Goal: Task Accomplishment & Management: Manage account settings

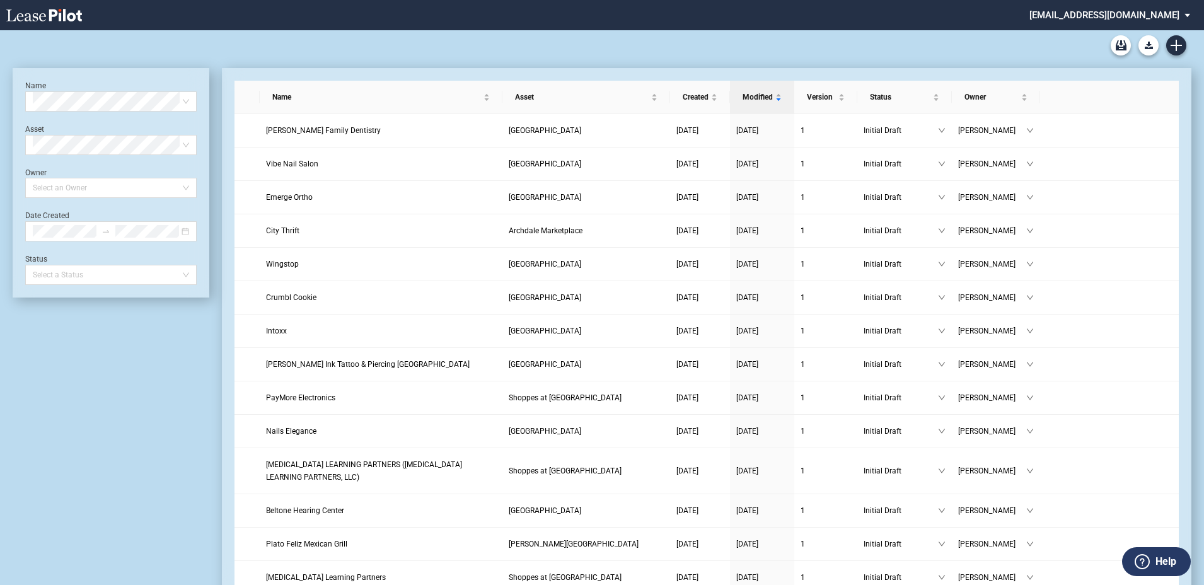
click at [1099, 18] on md-select "rivercrest@leasepilot.co Super Admin Area Admin Area Settings Sign Out" at bounding box center [1114, 14] width 173 height 28
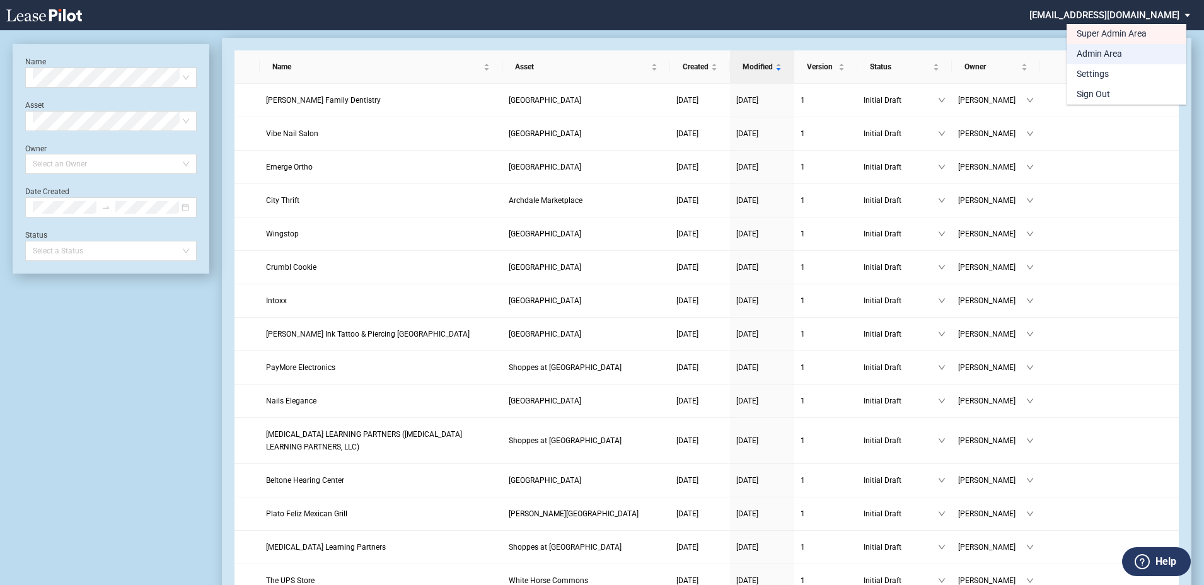
click at [1093, 52] on div "Admin Area" at bounding box center [1099, 54] width 45 height 13
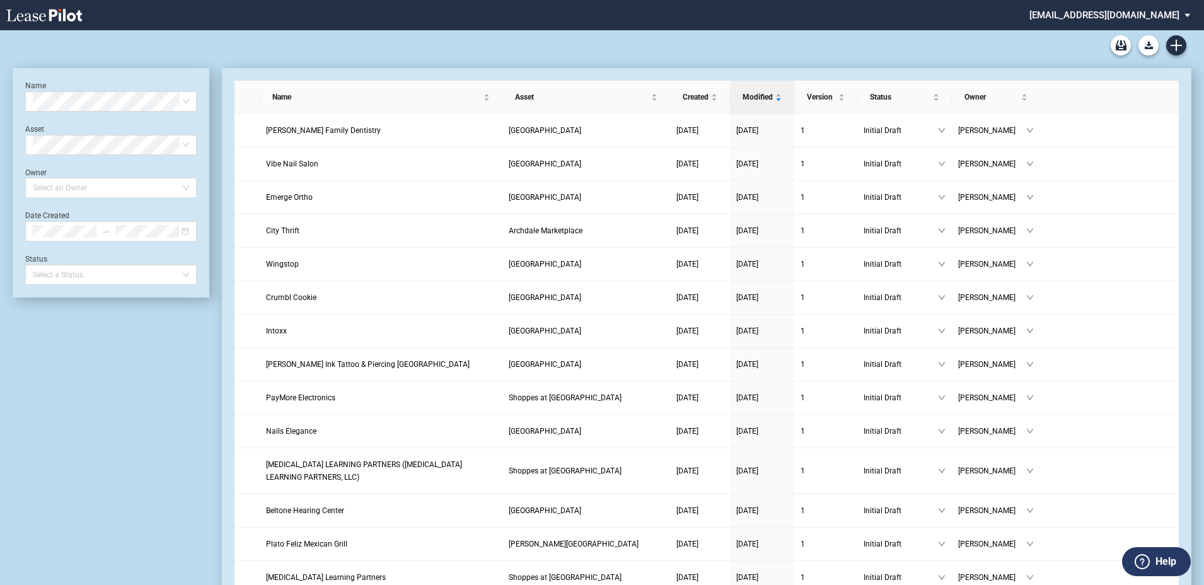
scroll to position [30, 0]
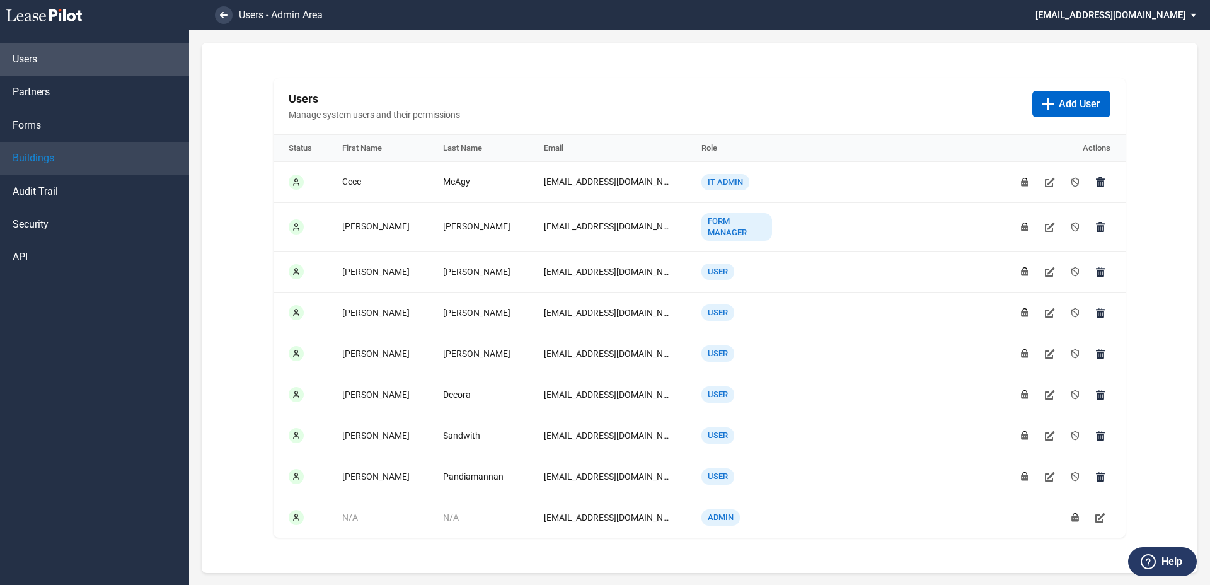
click at [36, 153] on span "Buildings" at bounding box center [34, 158] width 42 height 14
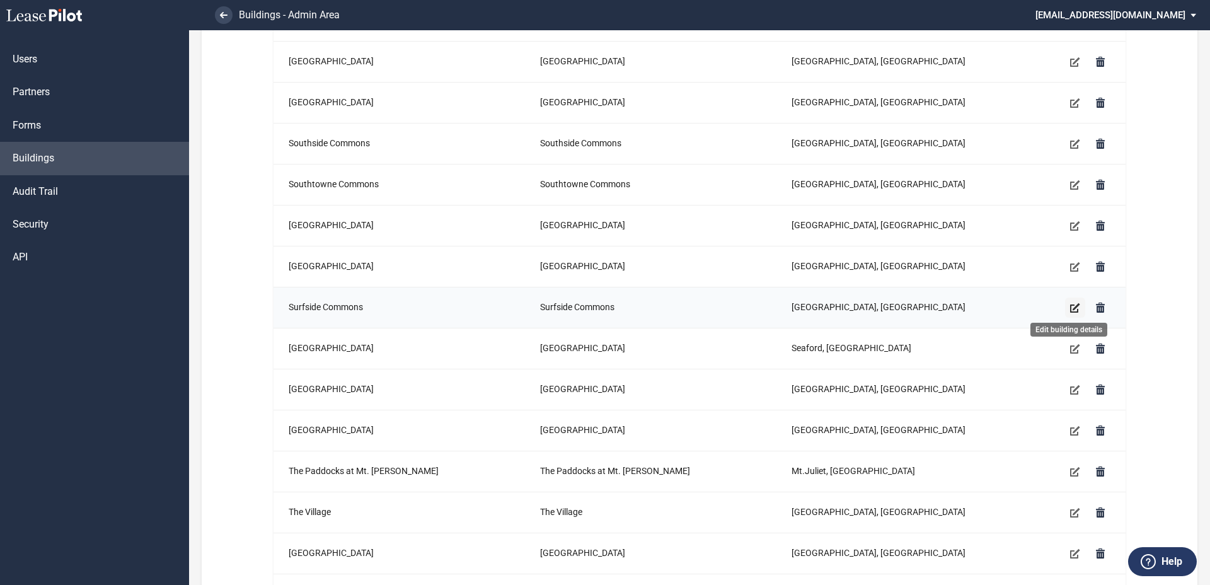
click at [1071, 301] on button "Edit building details" at bounding box center [1075, 307] width 20 height 20
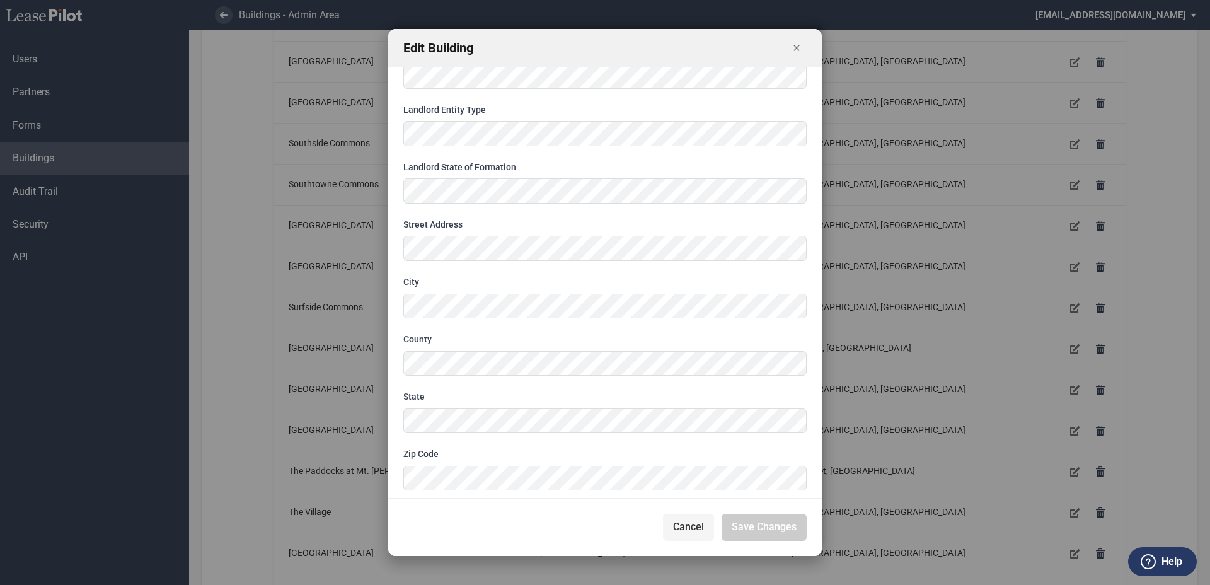
scroll to position [0, 0]
